Goal: Check status: Check status

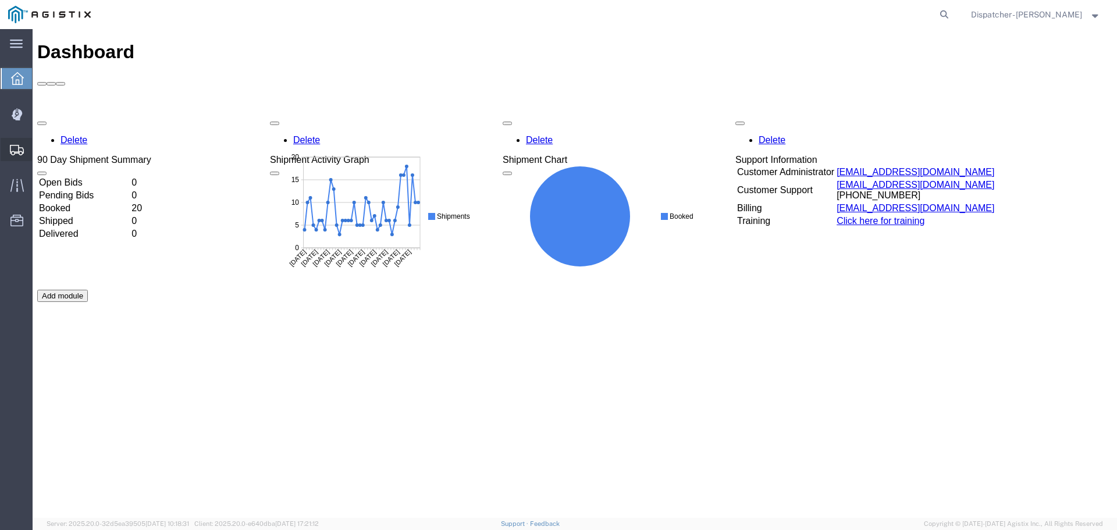
click at [12, 145] on icon at bounding box center [17, 150] width 14 height 10
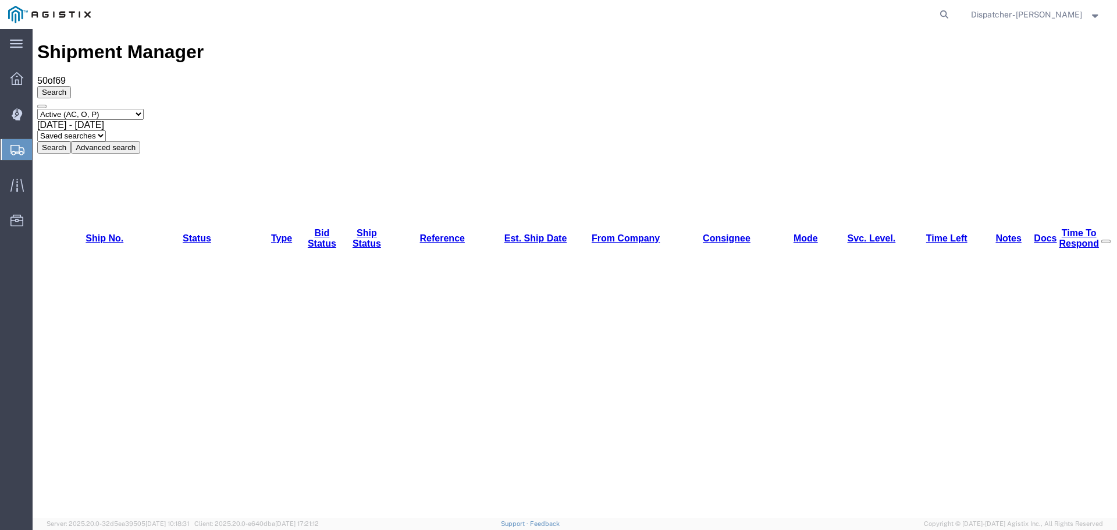
click at [104, 120] on span "[DATE] - [DATE]" at bounding box center [70, 125] width 67 height 10
click at [71, 141] on button "Search" at bounding box center [54, 147] width 34 height 12
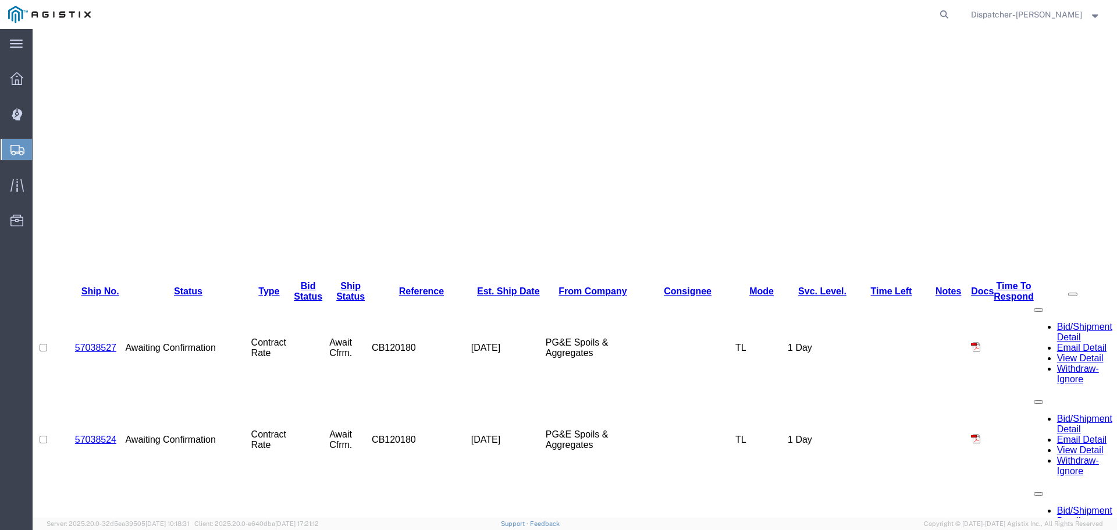
scroll to position [325, 0]
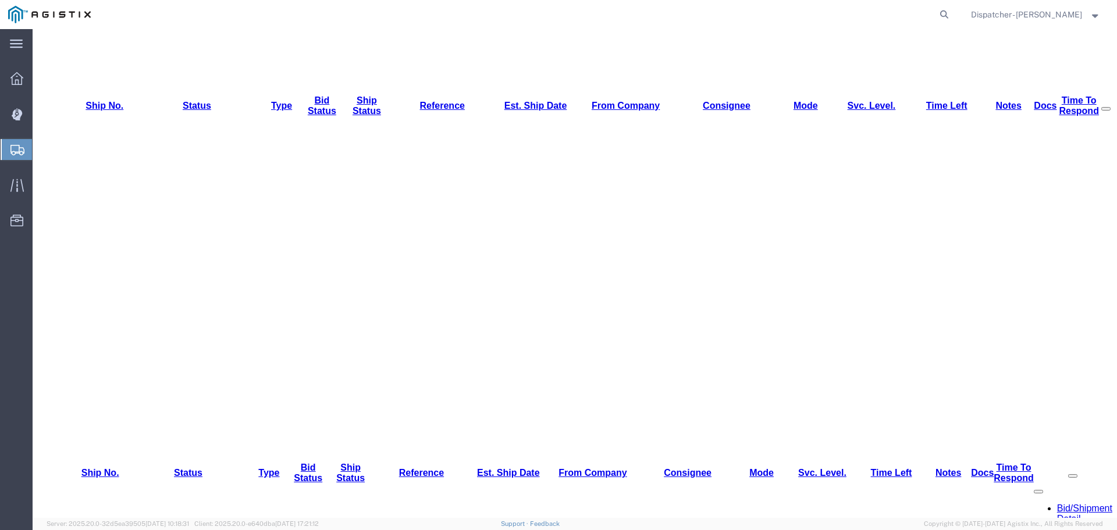
scroll to position [0, 0]
